Goal: Task Accomplishment & Management: Complete application form

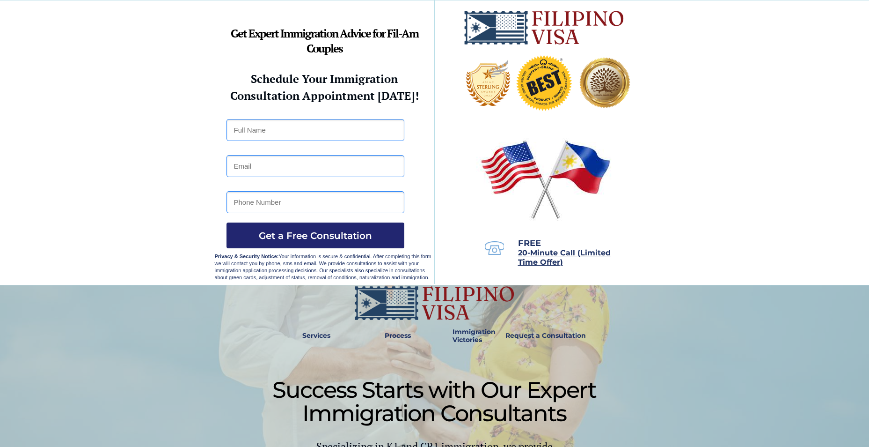
click at [769, 425] on div at bounding box center [434, 403] width 869 height 237
click at [752, 368] on div at bounding box center [434, 403] width 869 height 237
click at [741, 310] on div at bounding box center [434, 403] width 869 height 237
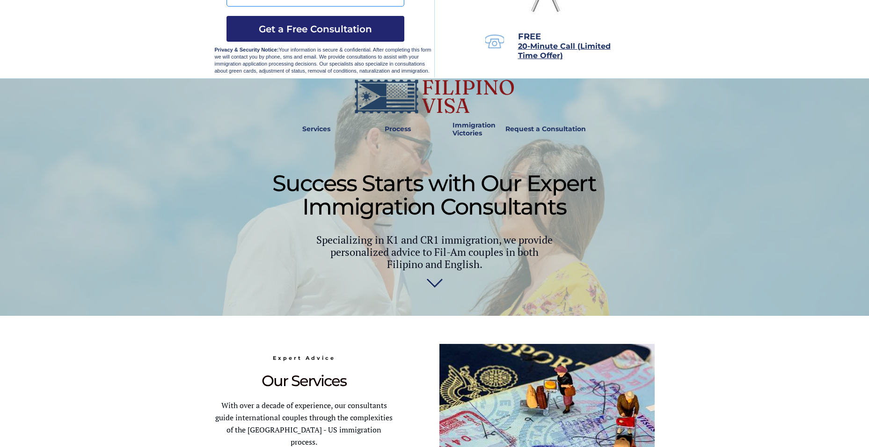
scroll to position [209, 0]
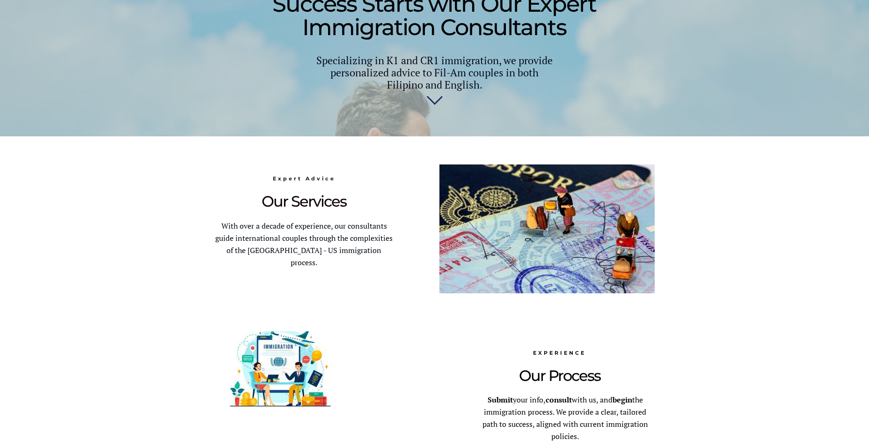
scroll to position [390, 0]
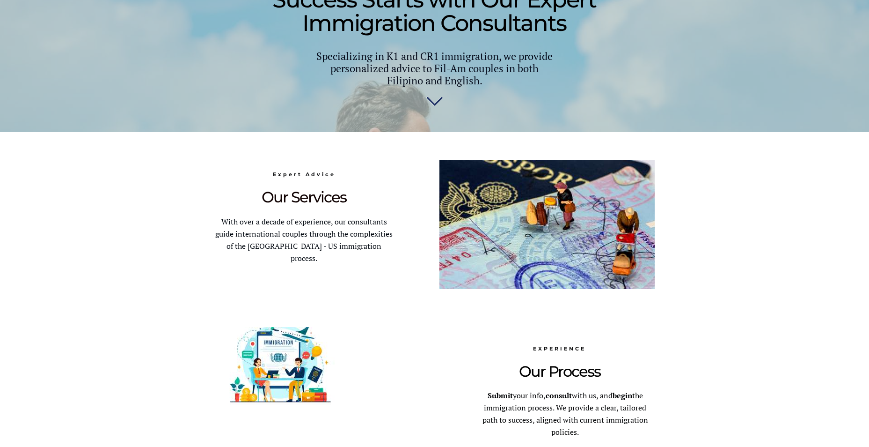
click at [786, 338] on div at bounding box center [434, 321] width 869 height 378
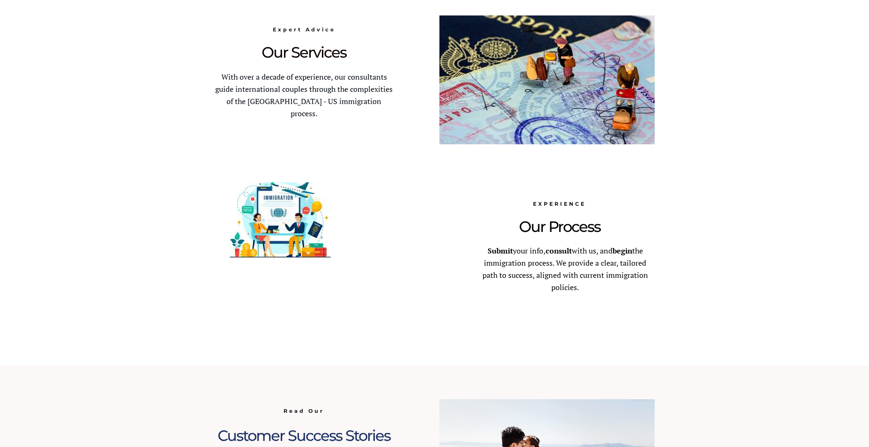
scroll to position [535, 0]
click at [808, 338] on div at bounding box center [434, 176] width 869 height 378
click at [811, 325] on div at bounding box center [434, 176] width 869 height 378
click at [807, 295] on div at bounding box center [434, 176] width 869 height 378
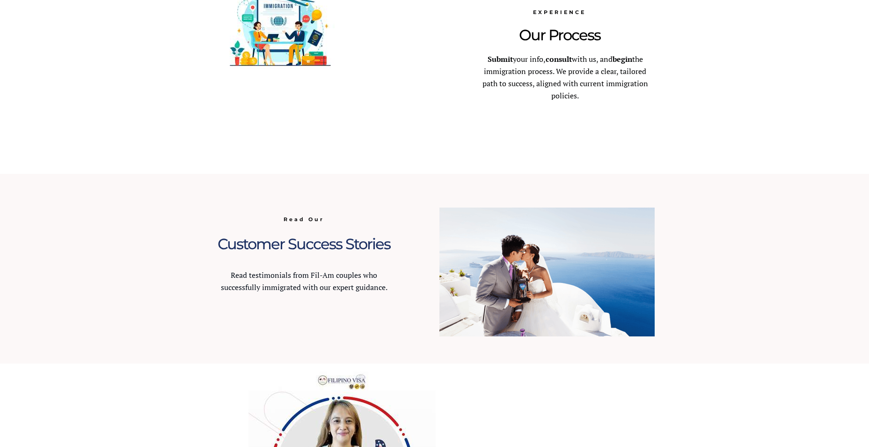
scroll to position [728, 0]
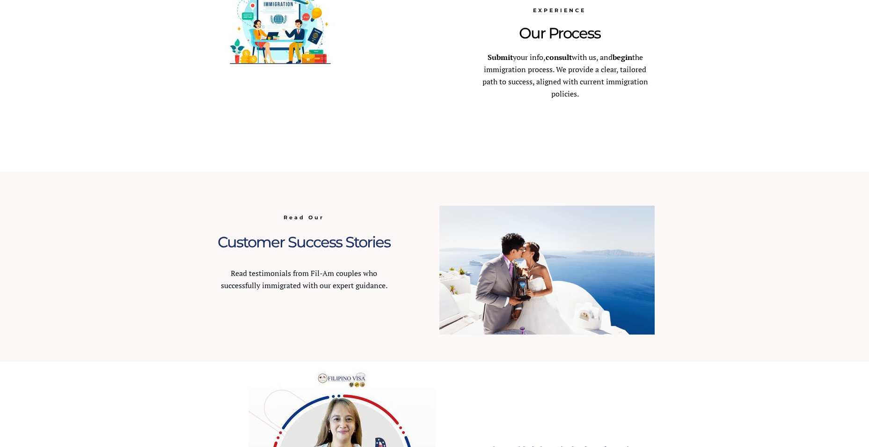
click at [775, 339] on div at bounding box center [434, 267] width 869 height 190
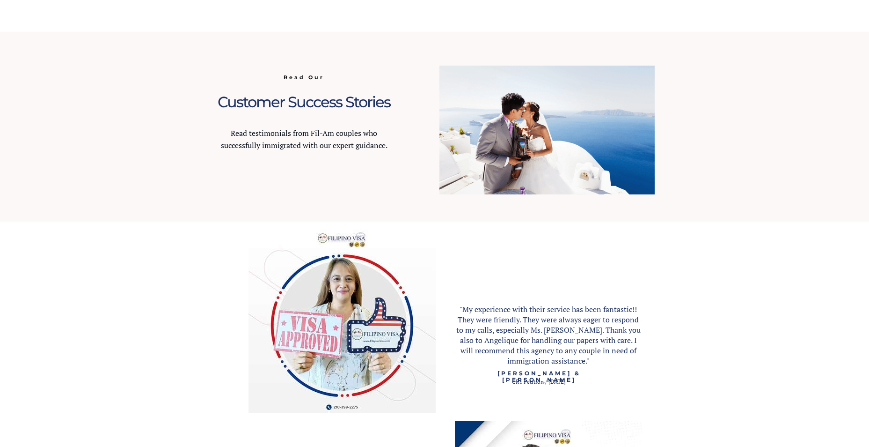
scroll to position [870, 0]
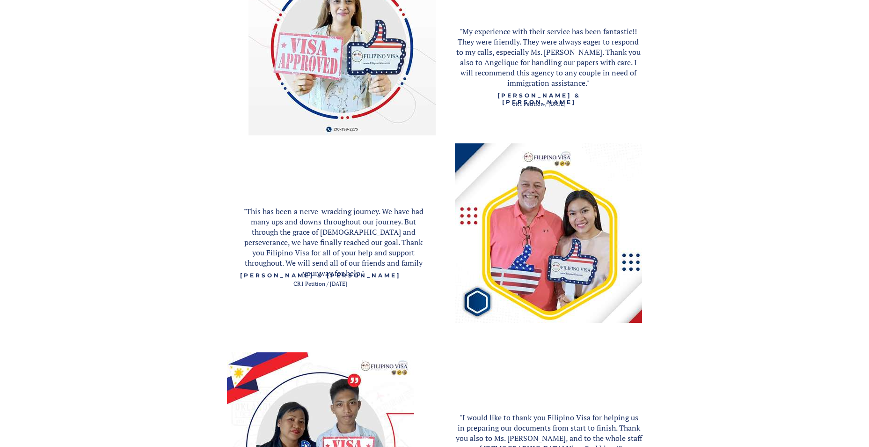
scroll to position [1149, 0]
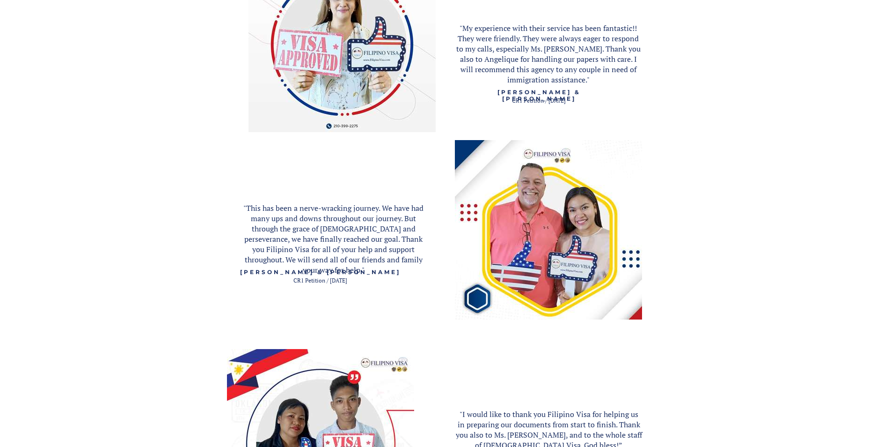
click at [788, 346] on div at bounding box center [434, 372] width 869 height 862
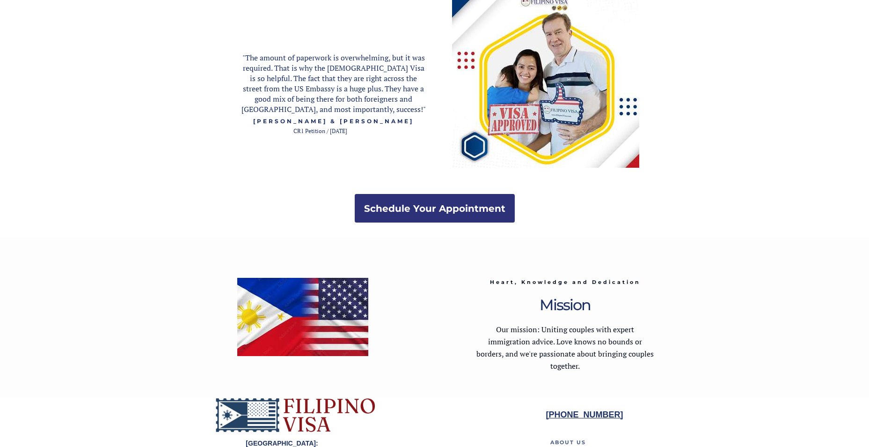
scroll to position [1723, 0]
